Goal: Obtain resource: Obtain resource

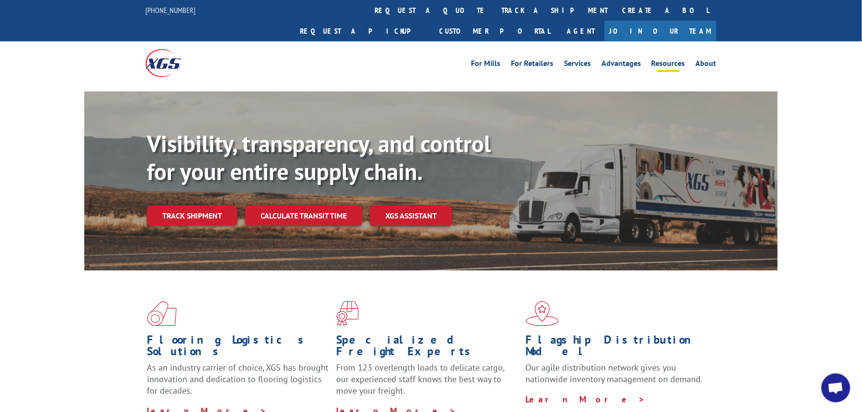
click at [662, 60] on link "Resources" at bounding box center [669, 65] width 34 height 11
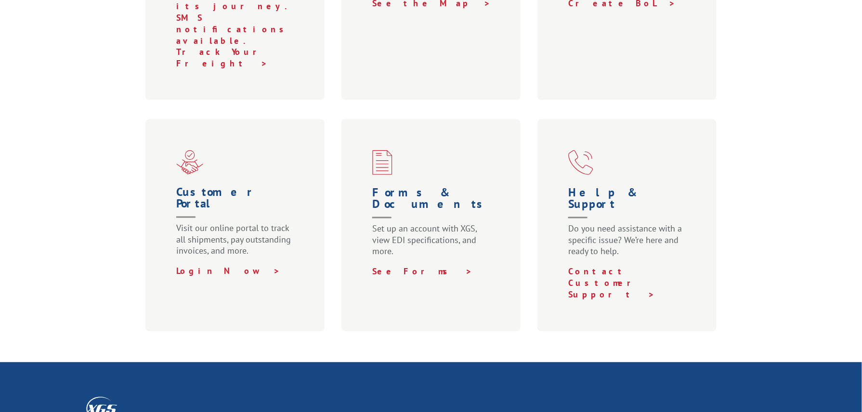
scroll to position [513, 0]
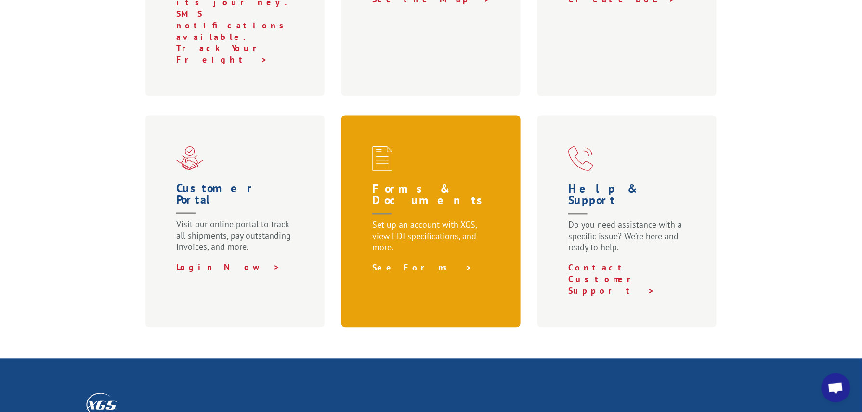
click at [399, 263] on link "See Forms >" at bounding box center [422, 268] width 100 height 11
